Goal: Transaction & Acquisition: Purchase product/service

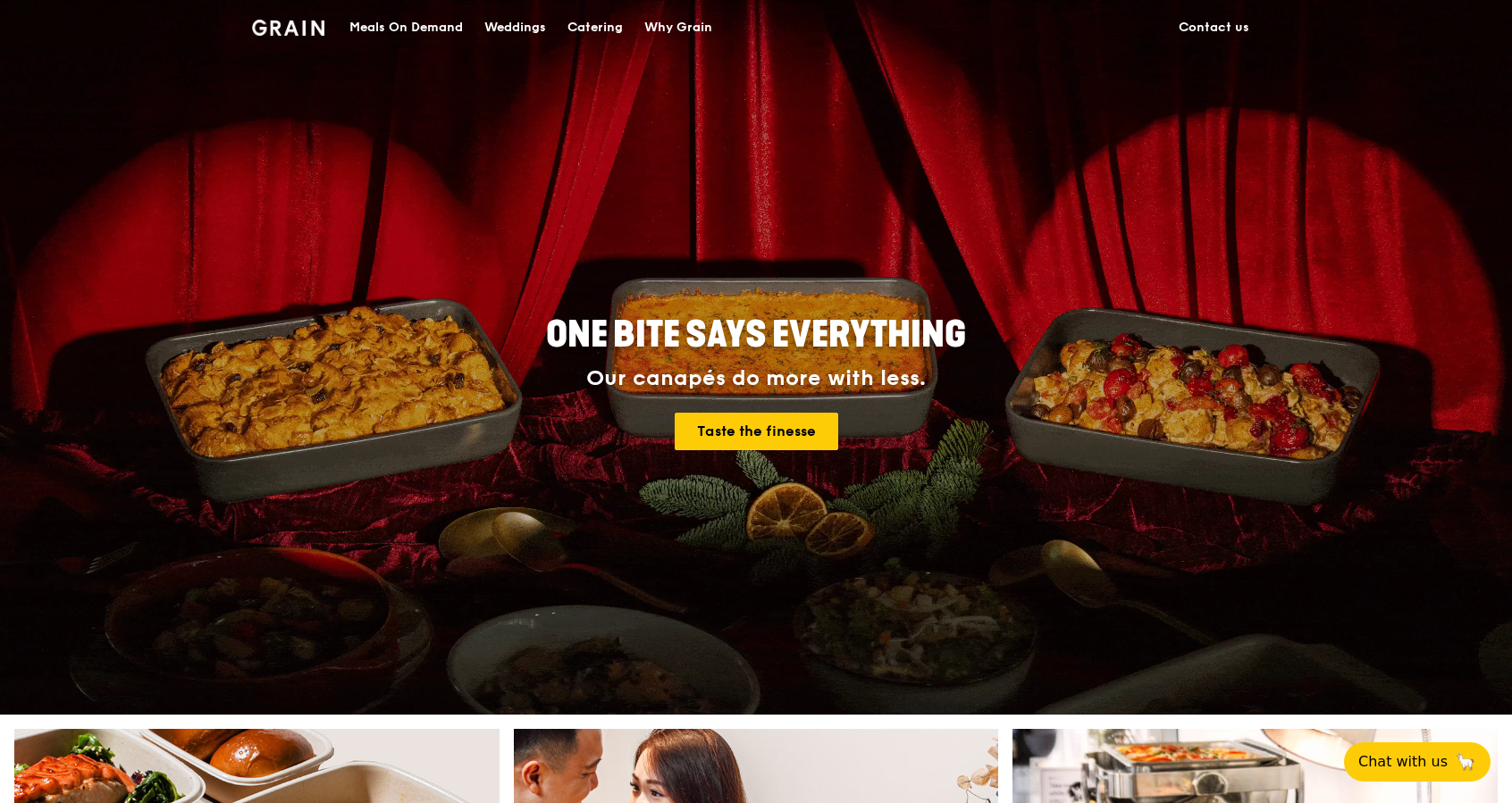
click at [414, 24] on div "Meals On Demand" at bounding box center [406, 28] width 113 height 54
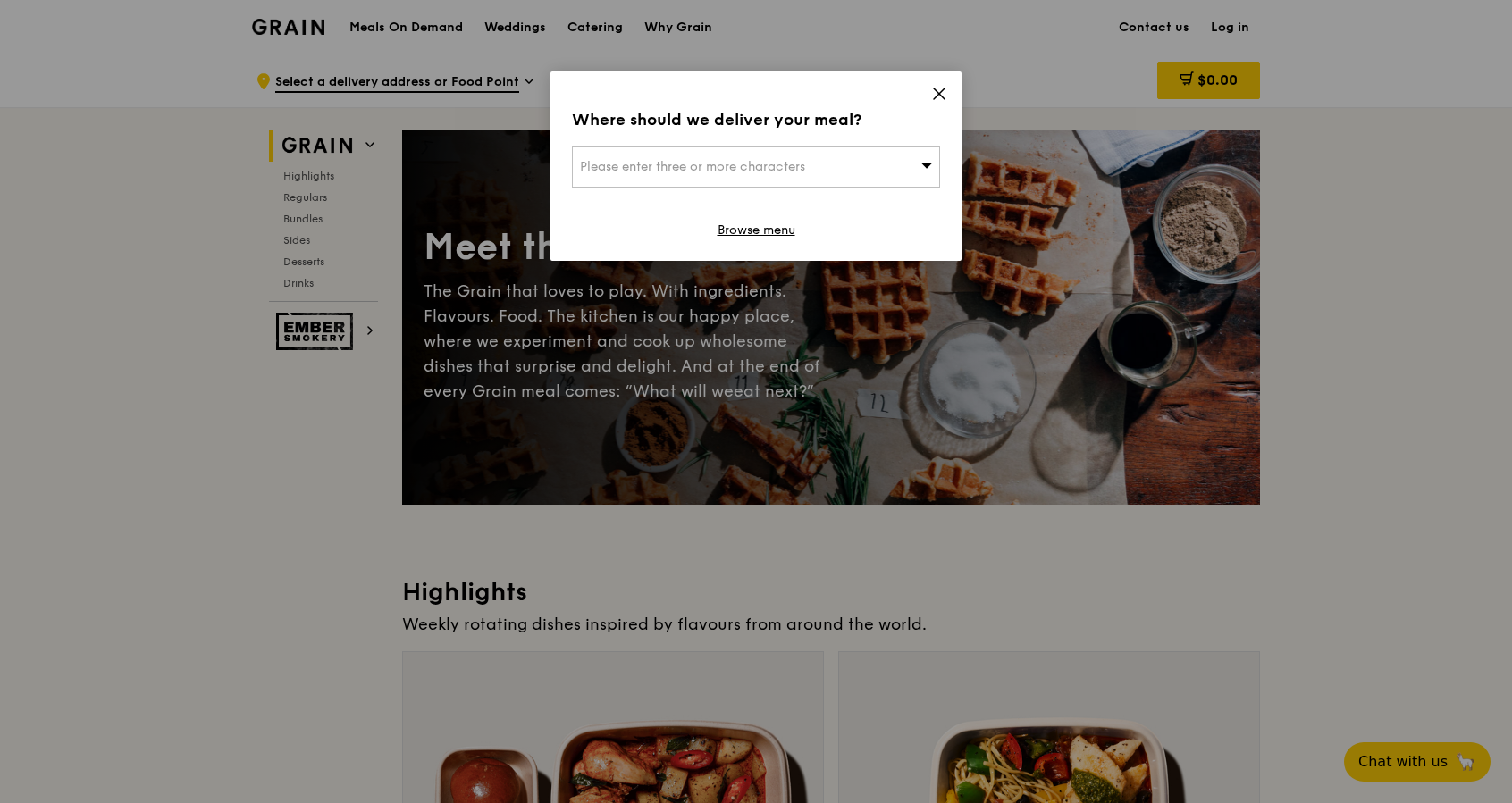
click at [939, 87] on icon at bounding box center [939, 93] width 16 height 16
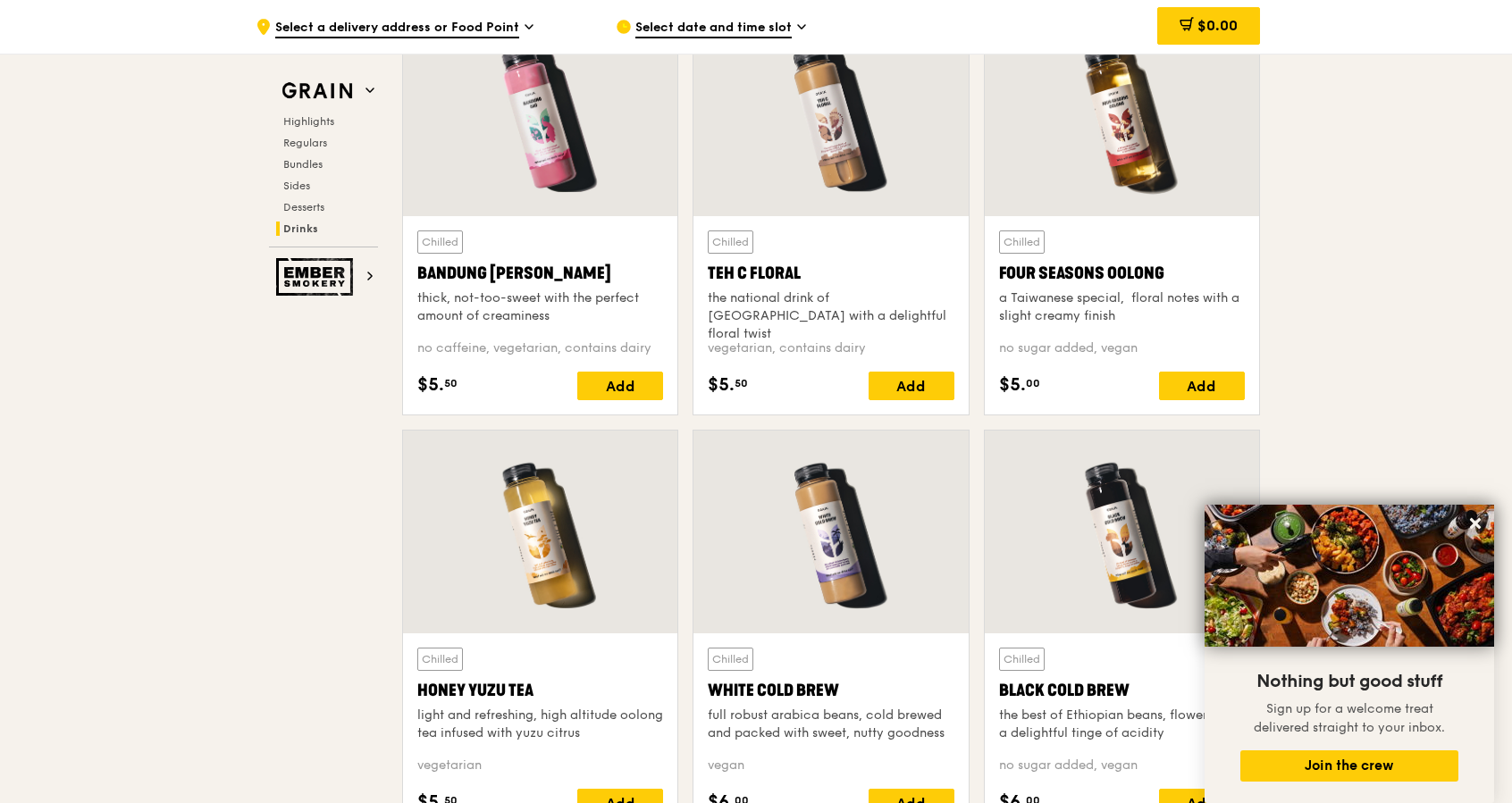
scroll to position [6792, 0]
